Goal: Feedback & Contribution: Leave review/rating

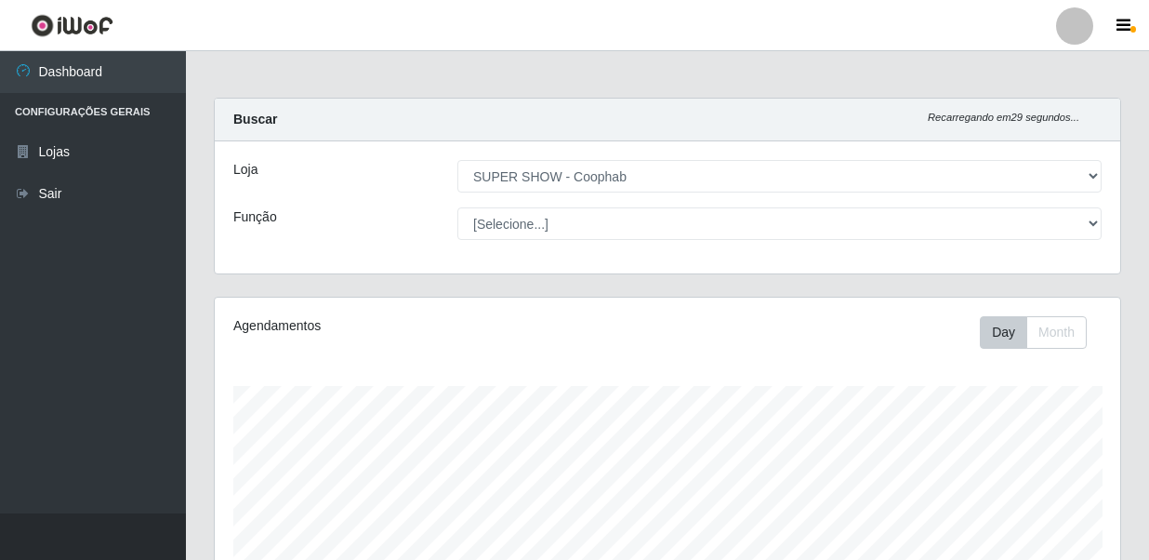
select select "146"
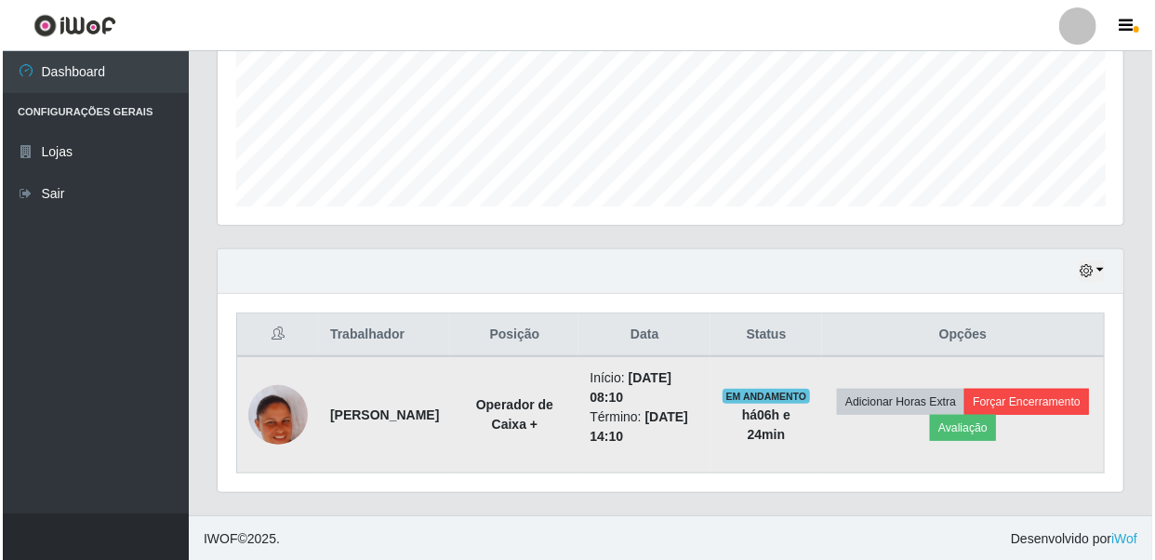
scroll to position [386, 906]
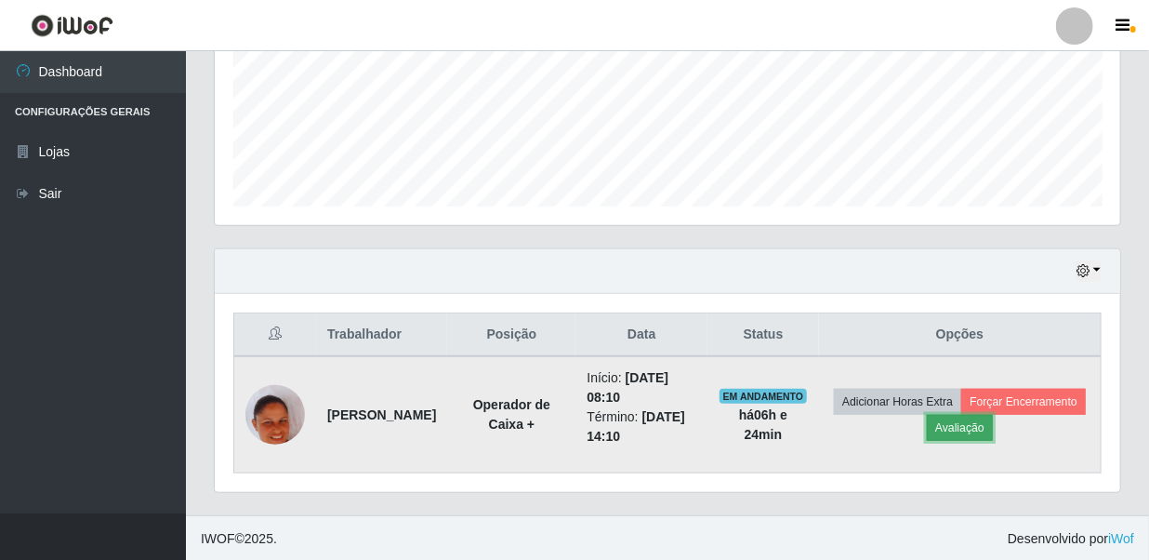
click at [993, 422] on button "Avaliação" at bounding box center [960, 428] width 66 height 26
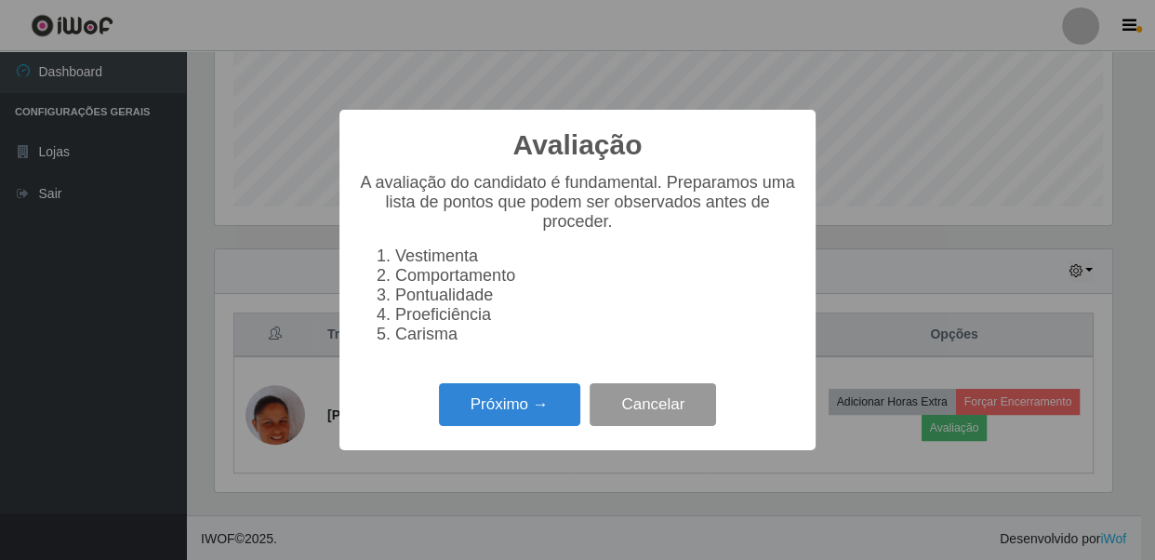
scroll to position [386, 896]
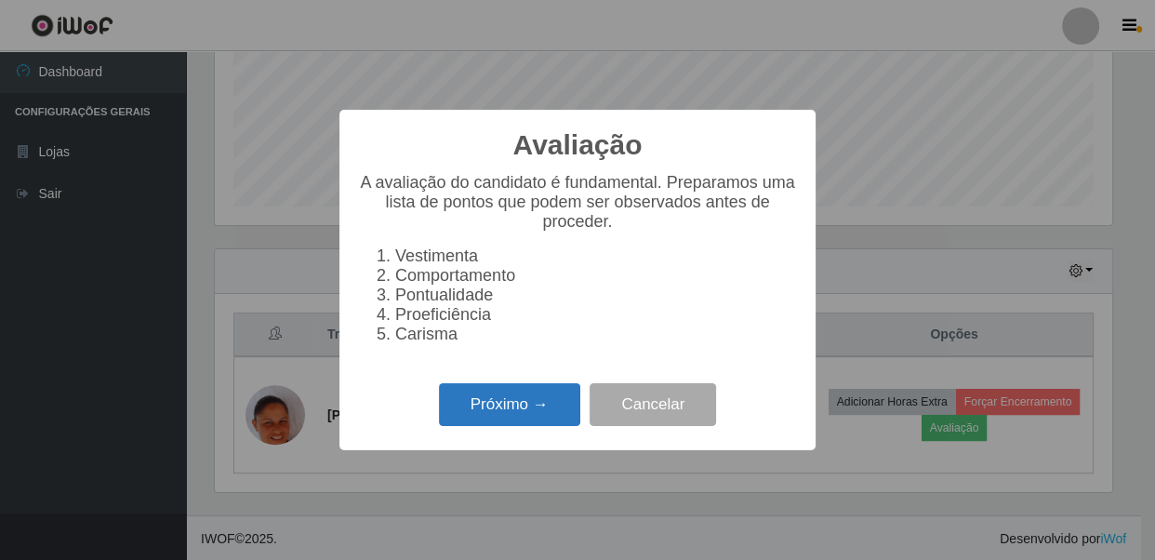
click at [497, 421] on button "Próximo →" at bounding box center [509, 405] width 141 height 44
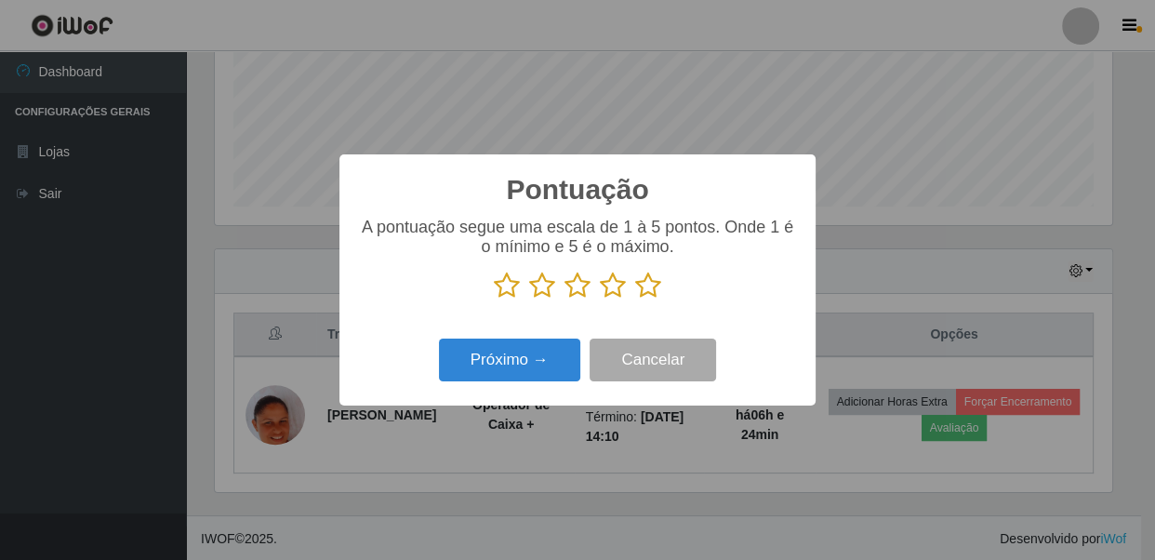
scroll to position [929402, 928890]
click at [651, 291] on icon at bounding box center [648, 285] width 26 height 28
click at [635, 299] on input "radio" at bounding box center [635, 299] width 0 height 0
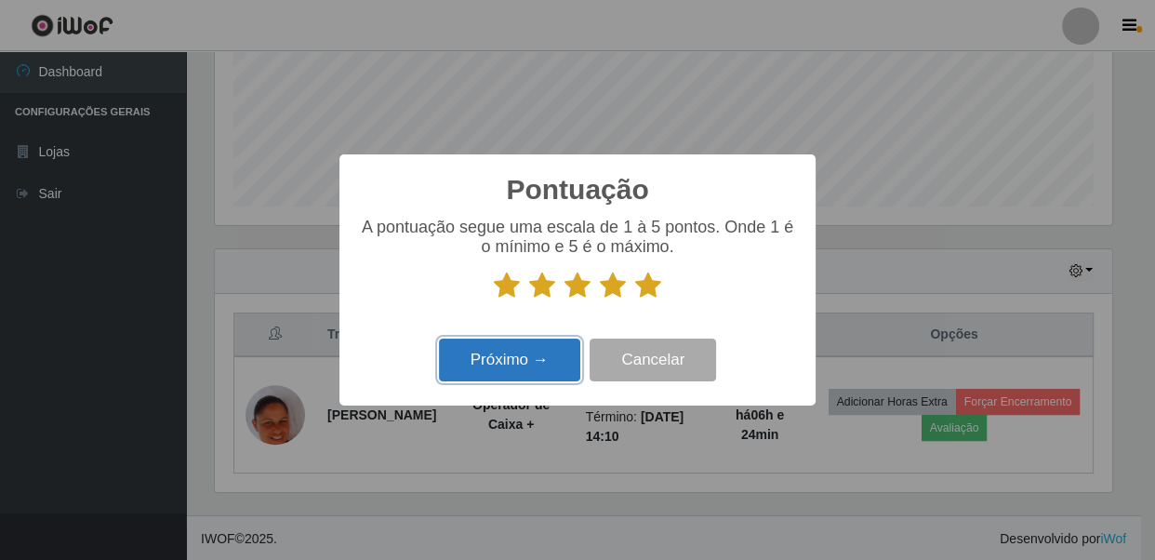
click at [510, 374] on button "Próximo →" at bounding box center [509, 360] width 141 height 44
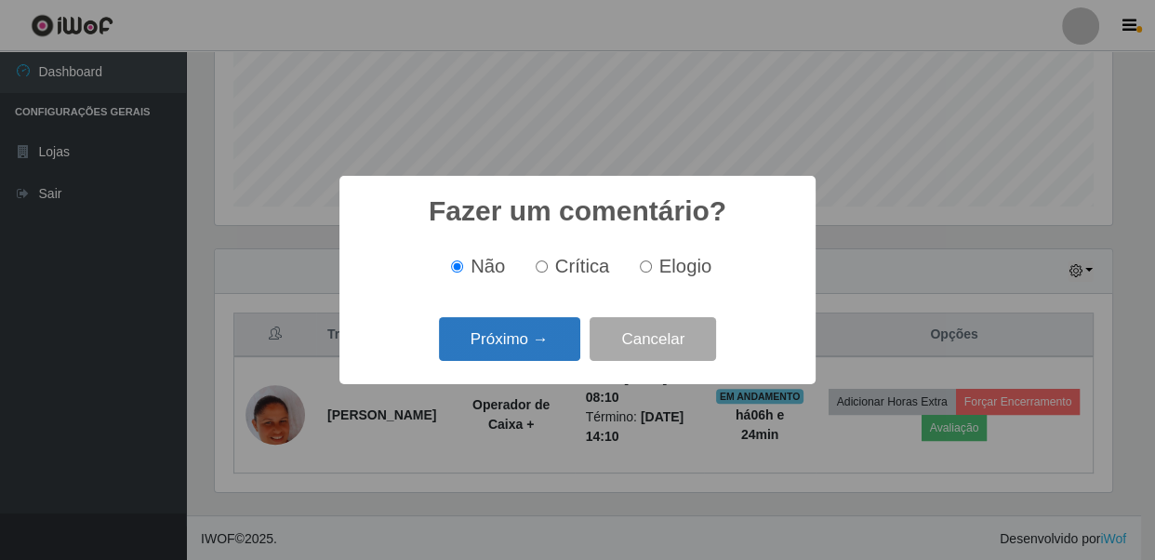
click at [539, 347] on button "Próximo →" at bounding box center [509, 339] width 141 height 44
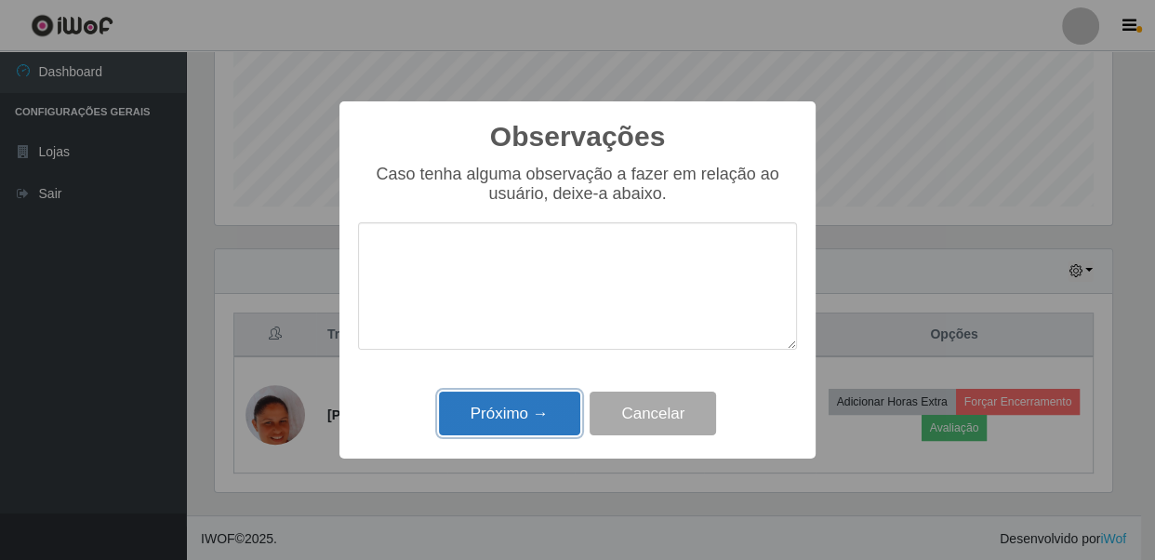
click at [538, 427] on button "Próximo →" at bounding box center [509, 413] width 141 height 44
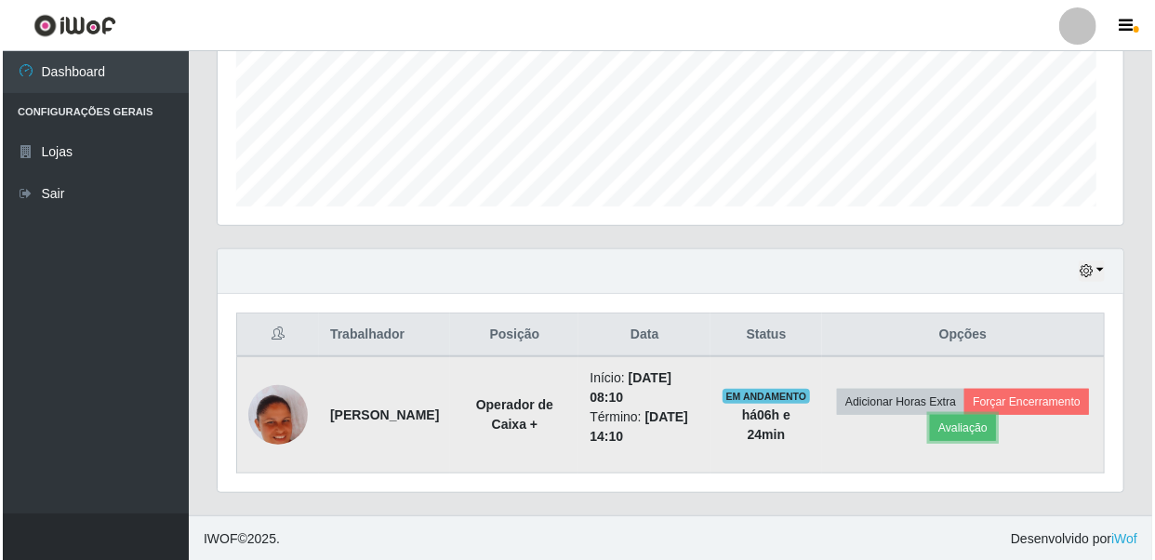
scroll to position [386, 906]
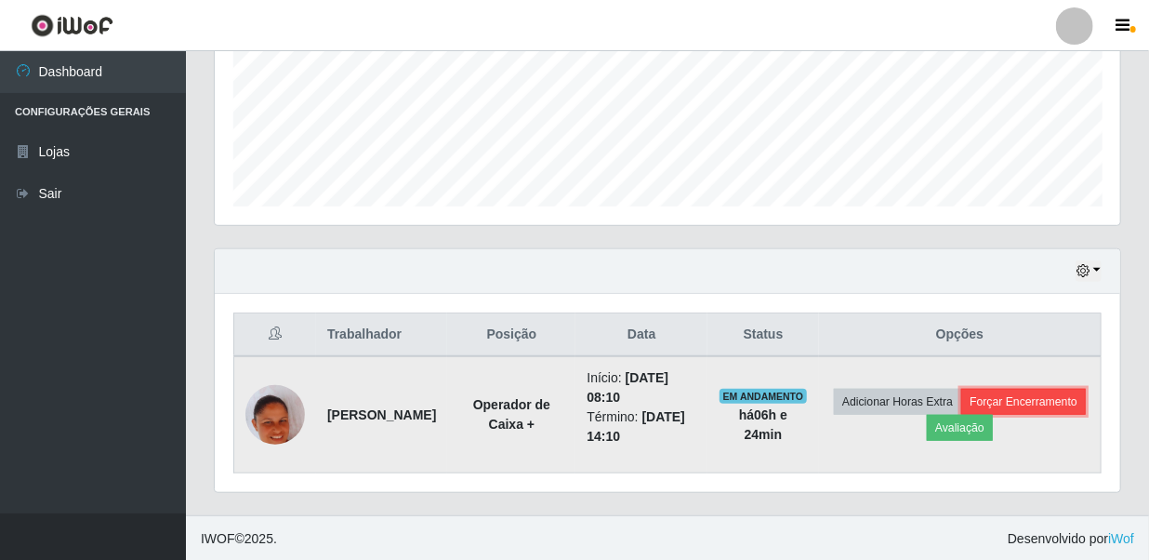
click at [961, 415] on button "Forçar Encerramento" at bounding box center [1023, 402] width 125 height 26
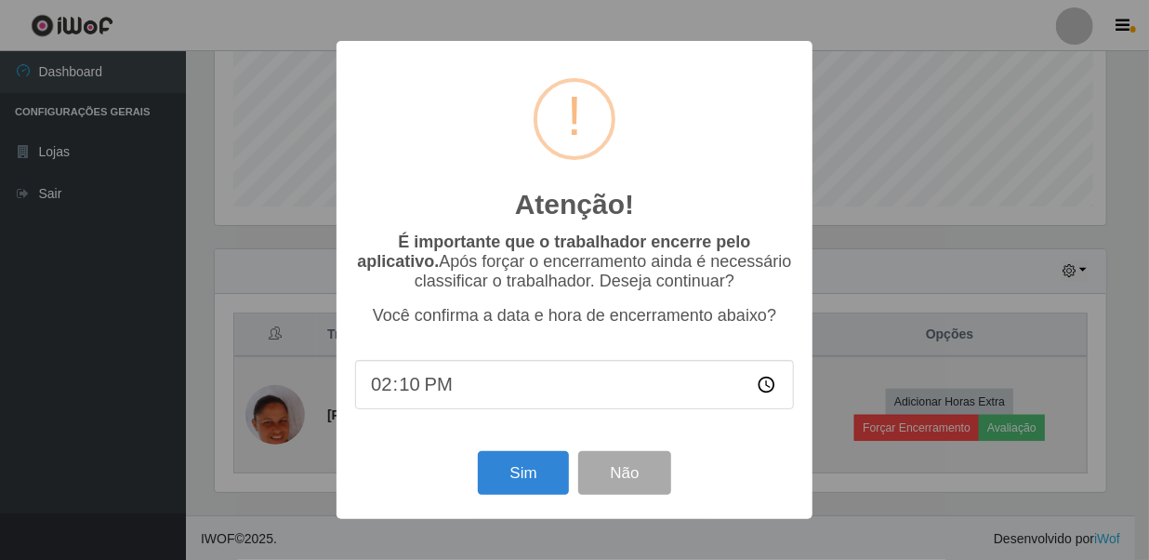
scroll to position [386, 896]
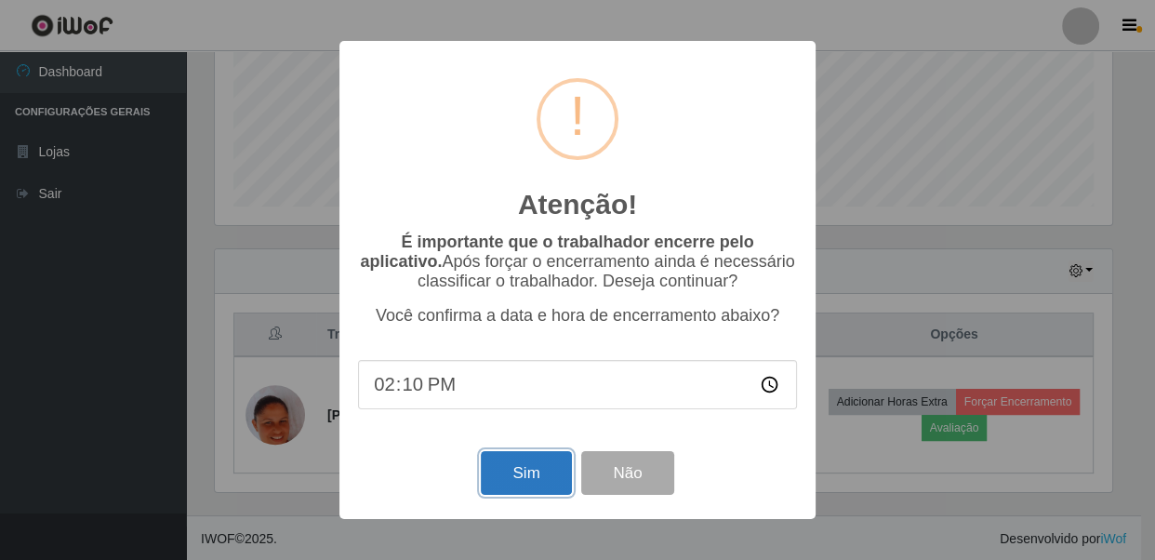
click at [541, 472] on button "Sim" at bounding box center [526, 473] width 90 height 44
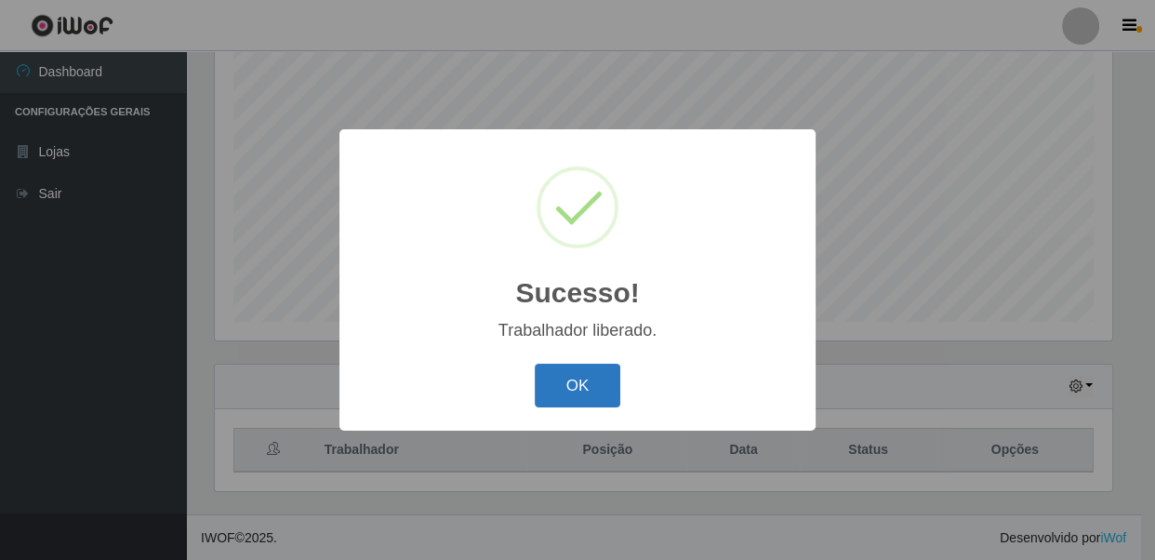
click at [566, 391] on button "OK" at bounding box center [578, 386] width 86 height 44
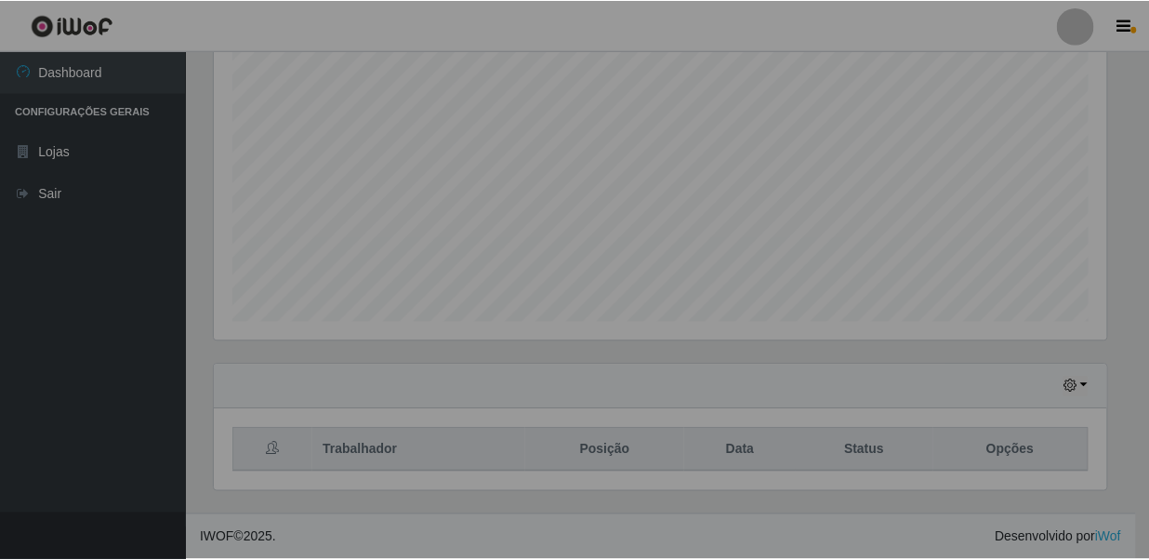
scroll to position [386, 906]
